Goal: Transaction & Acquisition: Book appointment/travel/reservation

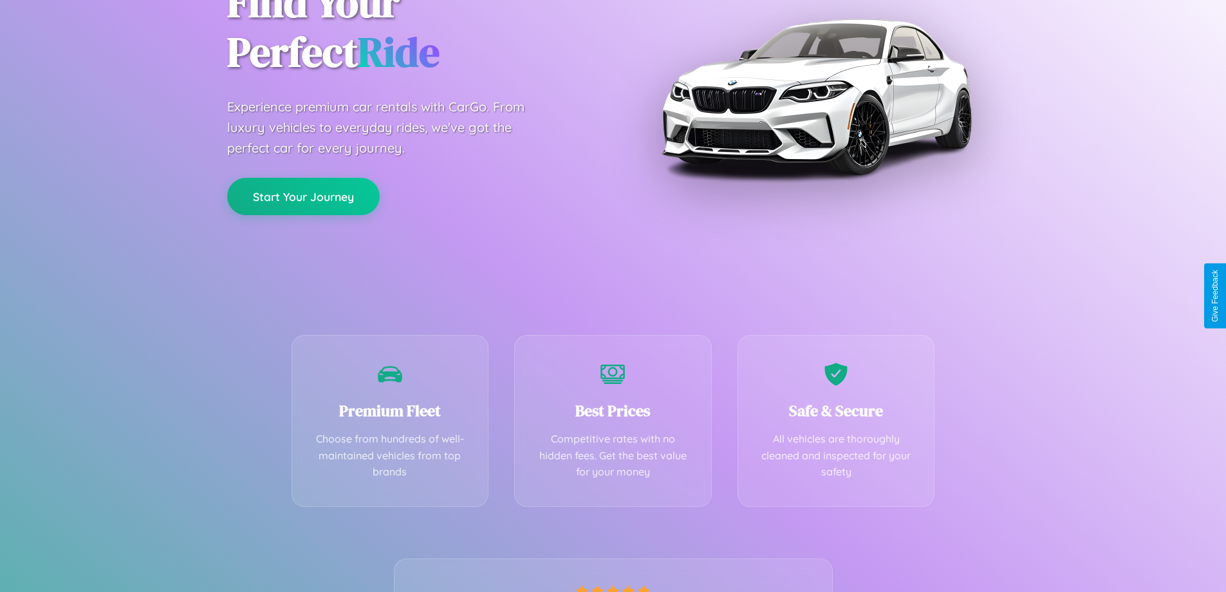
scroll to position [254, 0]
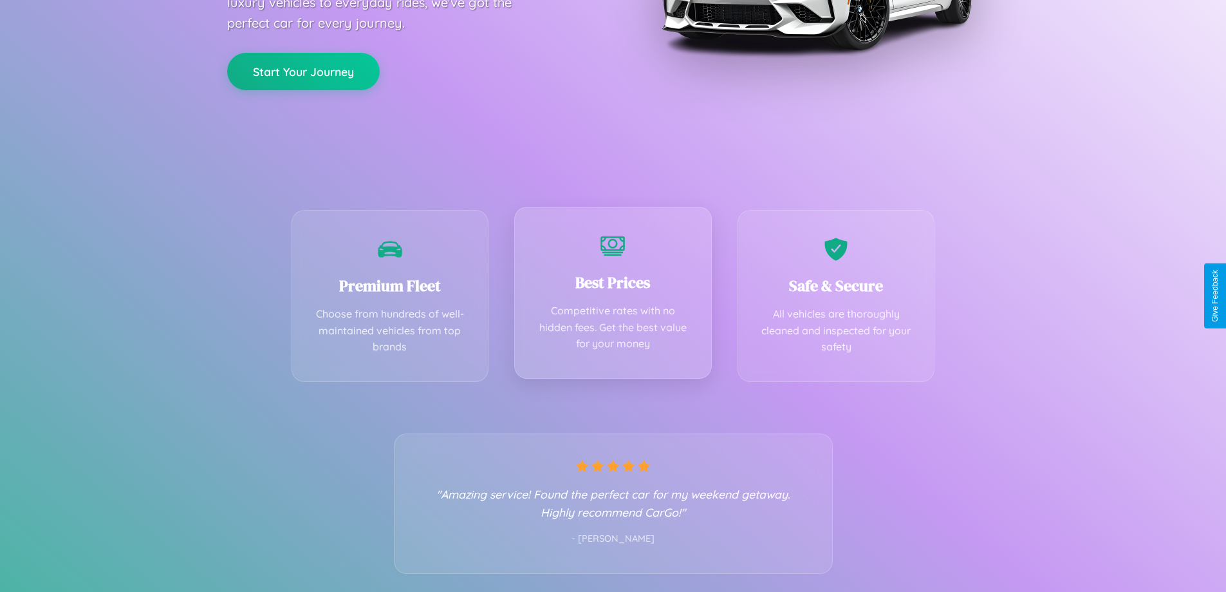
click at [613, 295] on div "Best Prices Competitive rates with no hidden fees. Get the best value for your …" at bounding box center [613, 293] width 198 height 172
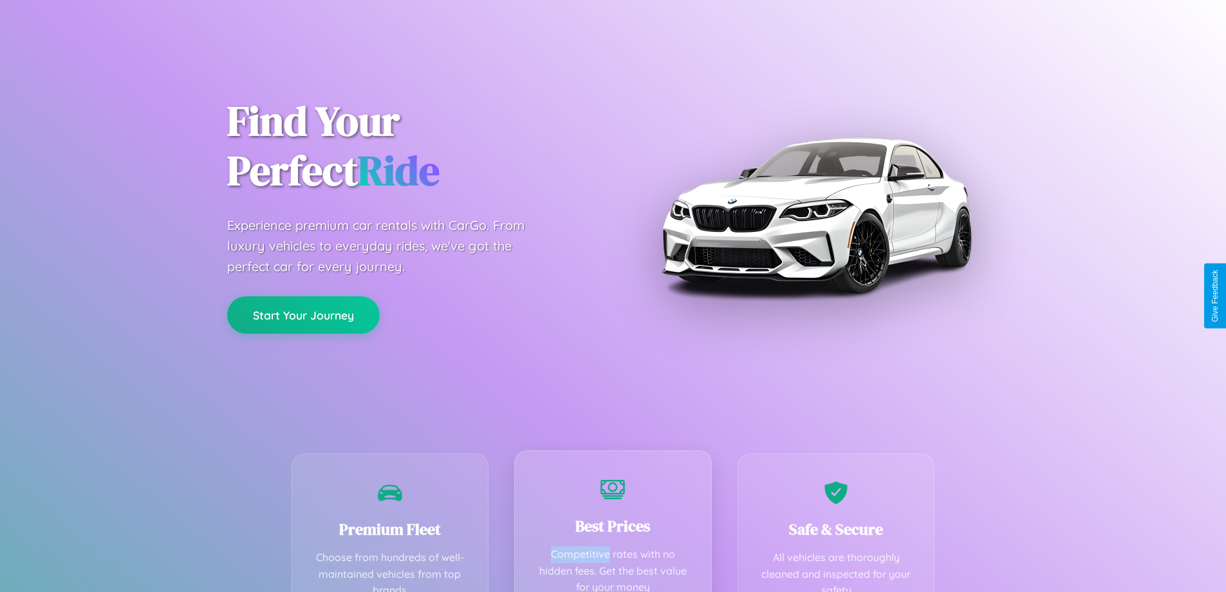
scroll to position [0, 0]
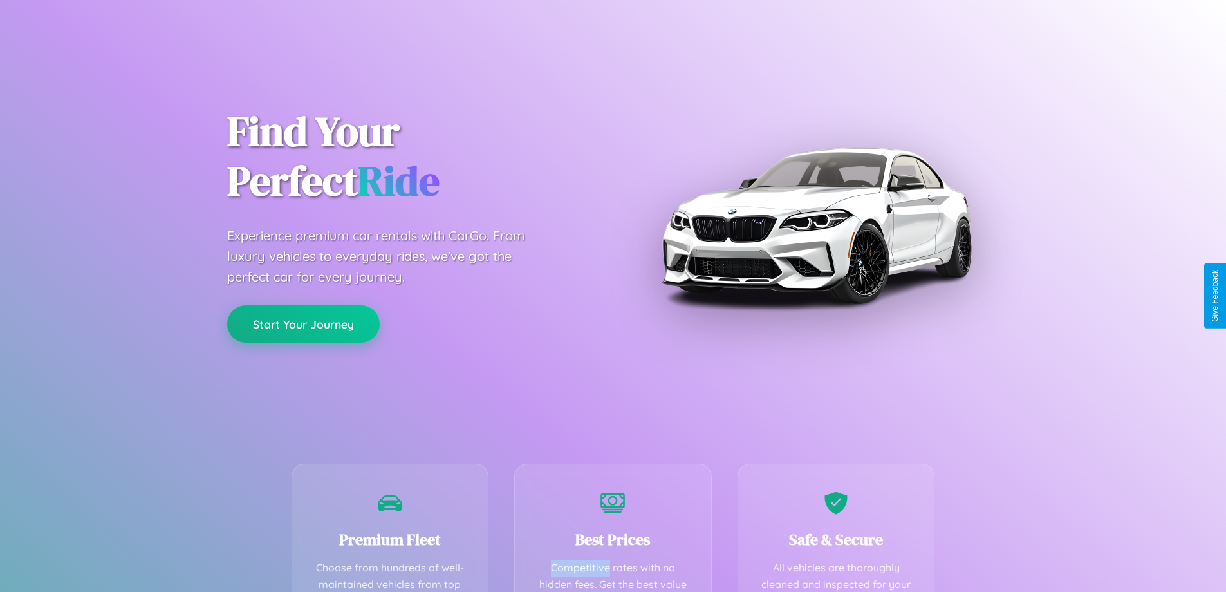
click at [303, 324] on button "Start Your Journey" at bounding box center [303, 323] width 153 height 37
click at [303, 323] on button "Start Your Journey" at bounding box center [303, 323] width 153 height 37
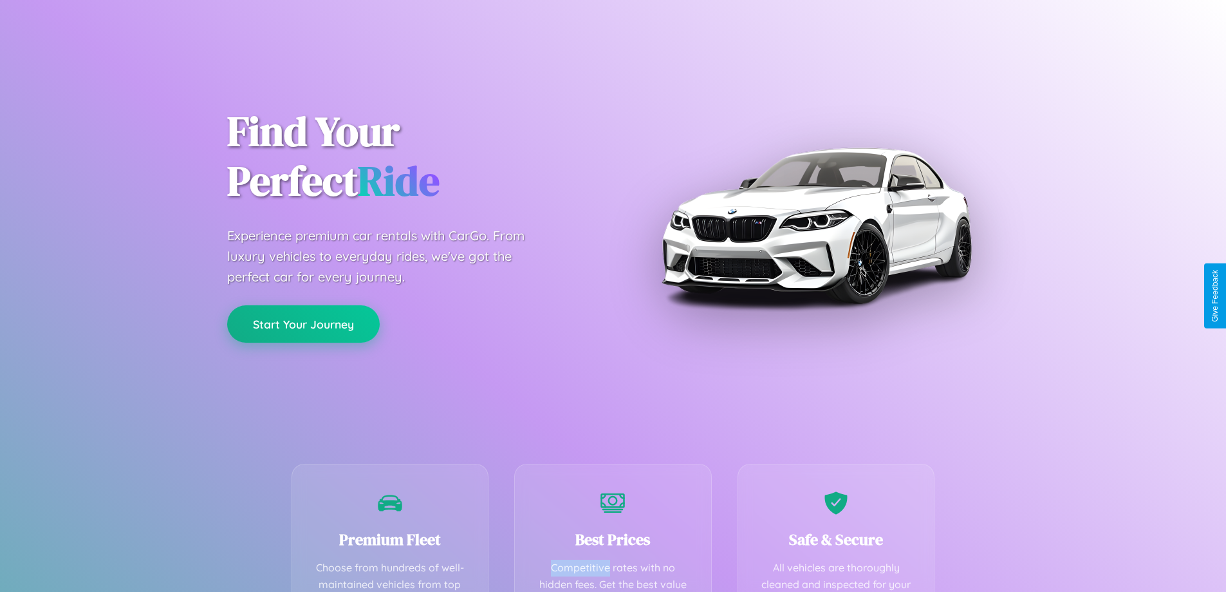
click at [303, 323] on button "Start Your Journey" at bounding box center [303, 323] width 153 height 37
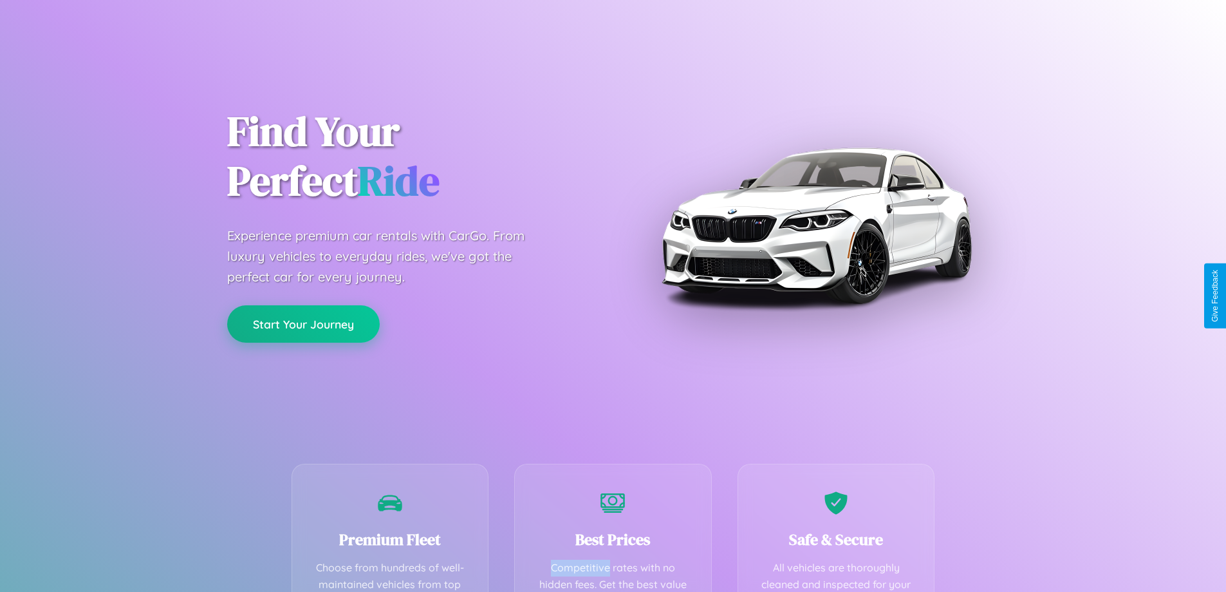
click at [303, 323] on button "Start Your Journey" at bounding box center [303, 323] width 153 height 37
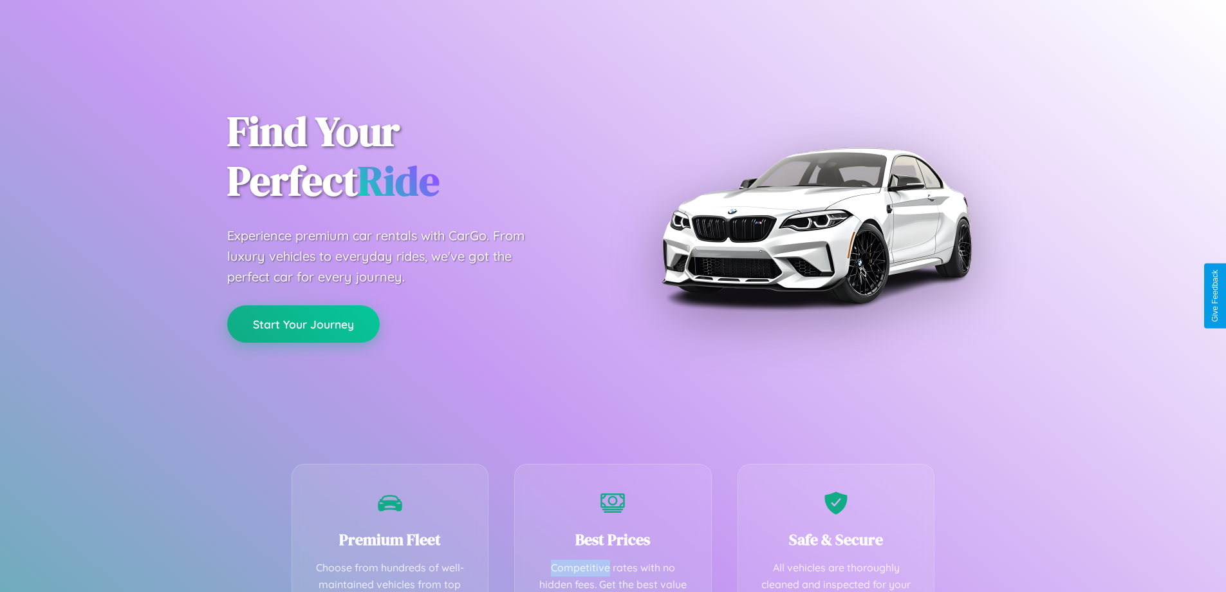
click at [303, 323] on button "Start Your Journey" at bounding box center [303, 323] width 153 height 37
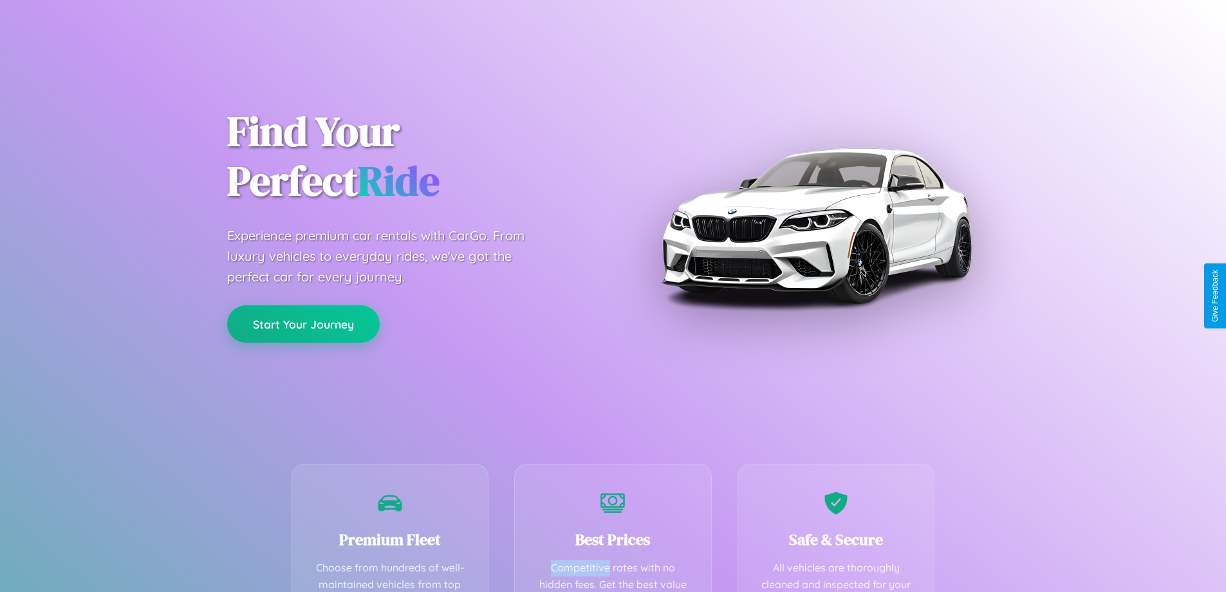
click at [303, 323] on button "Start Your Journey" at bounding box center [303, 323] width 153 height 37
